Goal: Task Accomplishment & Management: Use online tool/utility

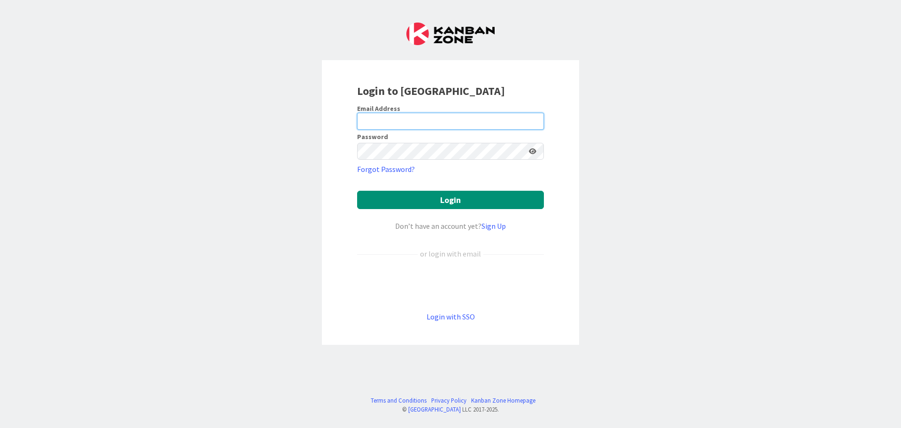
click at [448, 123] on input "email" at bounding box center [450, 121] width 187 height 17
type input "[EMAIL_ADDRESS][DOMAIN_NAME]"
click at [357, 191] on button "Login" at bounding box center [450, 200] width 187 height 18
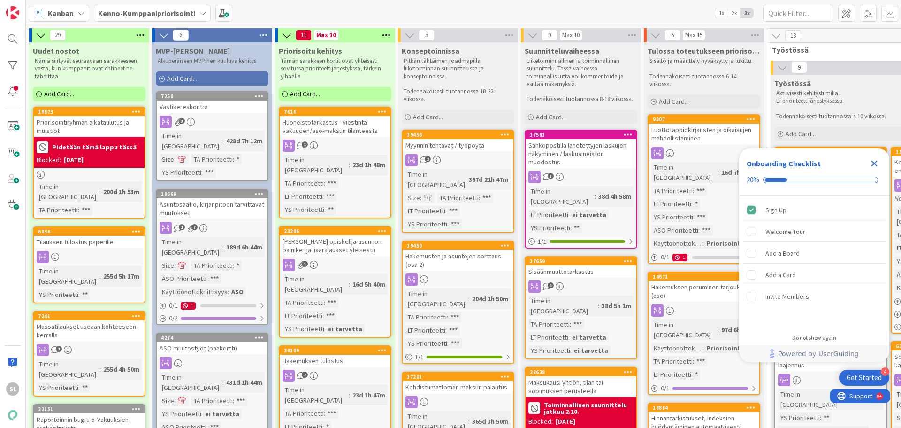
click at [466, 146] on div "Myynnin tehtävät / työpöytä" at bounding box center [458, 145] width 111 height 12
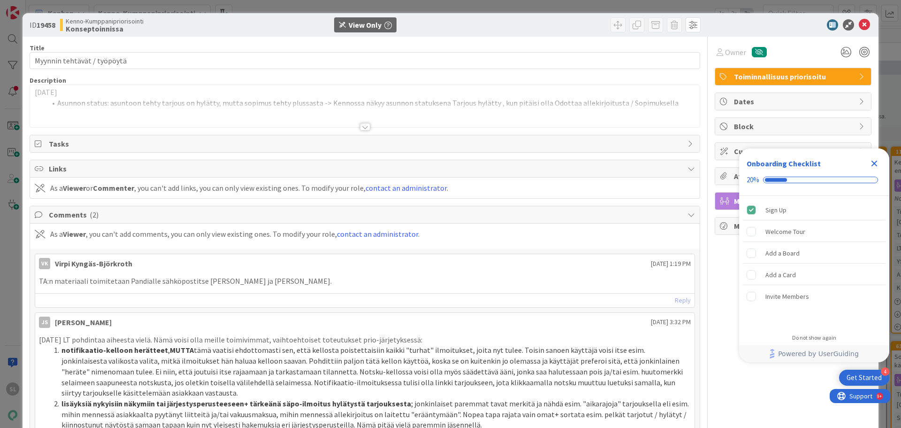
click at [360, 130] on div at bounding box center [365, 127] width 10 height 8
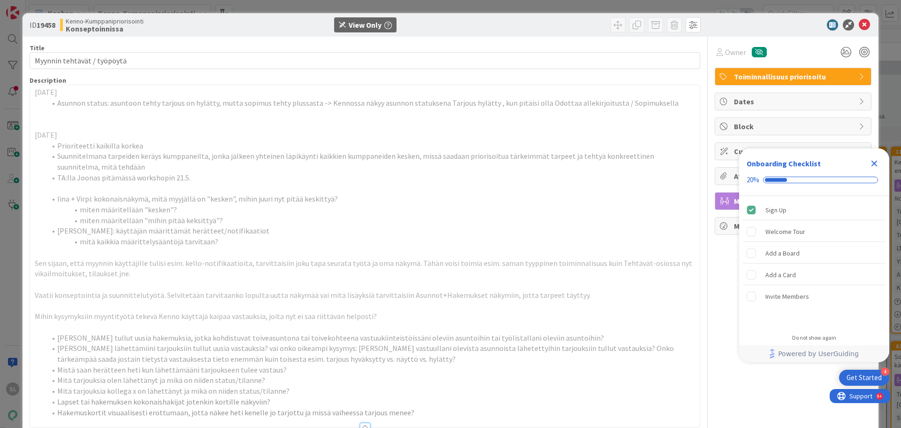
click at [861, 26] on icon at bounding box center [864, 24] width 11 height 11
click at [859, 22] on icon at bounding box center [864, 24] width 11 height 11
